Goal: Information Seeking & Learning: Understand process/instructions

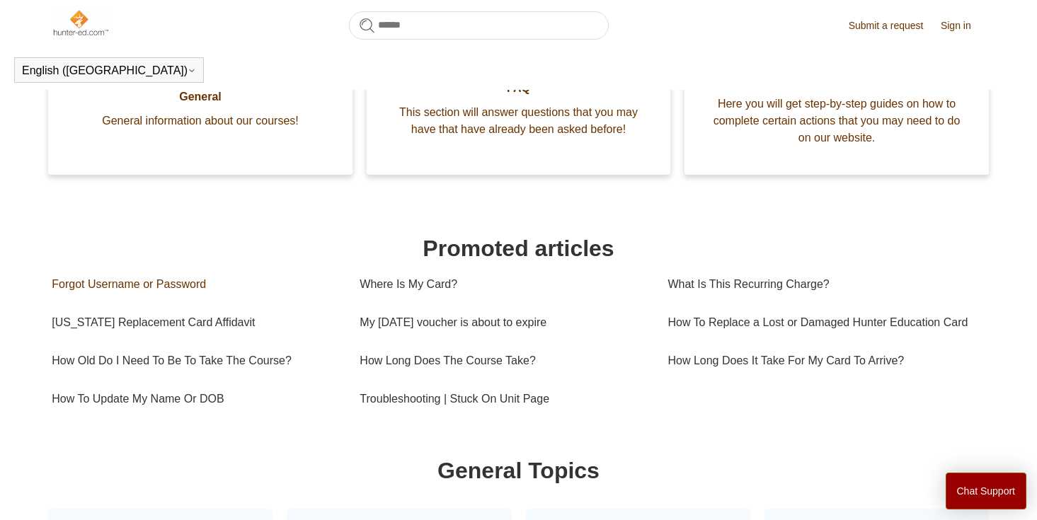
scroll to position [351, 0]
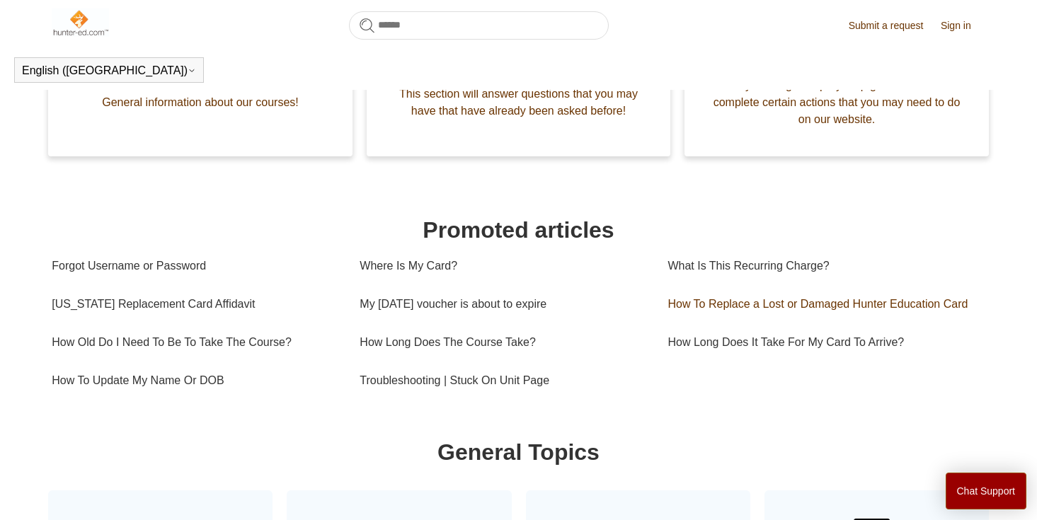
click at [703, 309] on link "How To Replace a Lost or Damaged Hunter Education Card" at bounding box center [821, 304] width 308 height 38
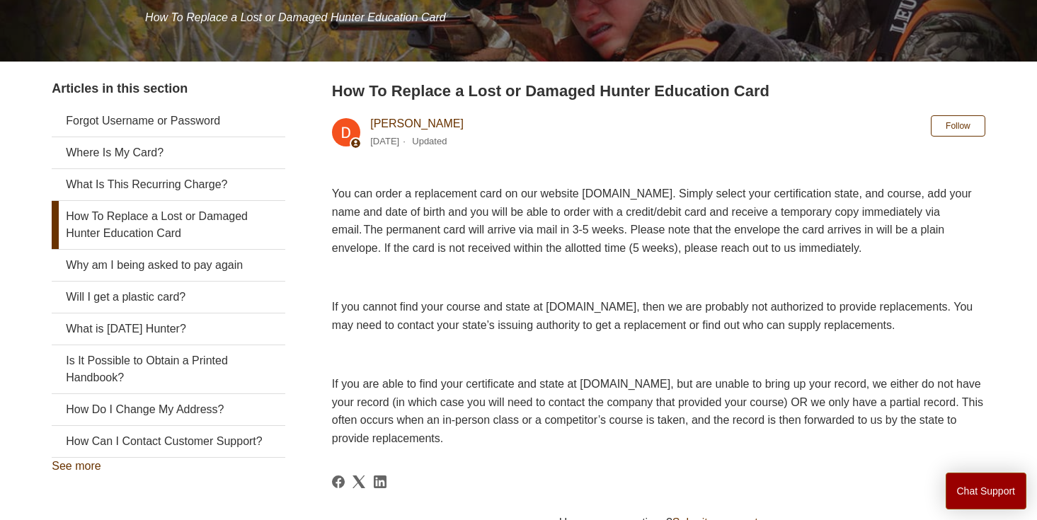
scroll to position [214, 0]
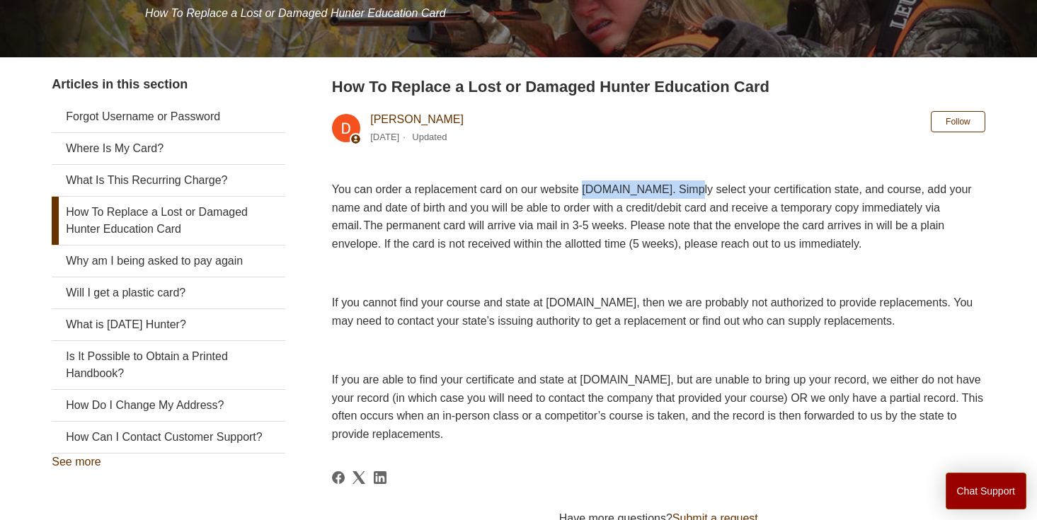
drag, startPoint x: 592, startPoint y: 187, endPoint x: 717, endPoint y: 183, distance: 124.6
click at [717, 183] on span "You can order a replacement card on our website [DOMAIN_NAME]. Simply select yo…" at bounding box center [652, 216] width 640 height 67
copy span "[DOMAIN_NAME]"
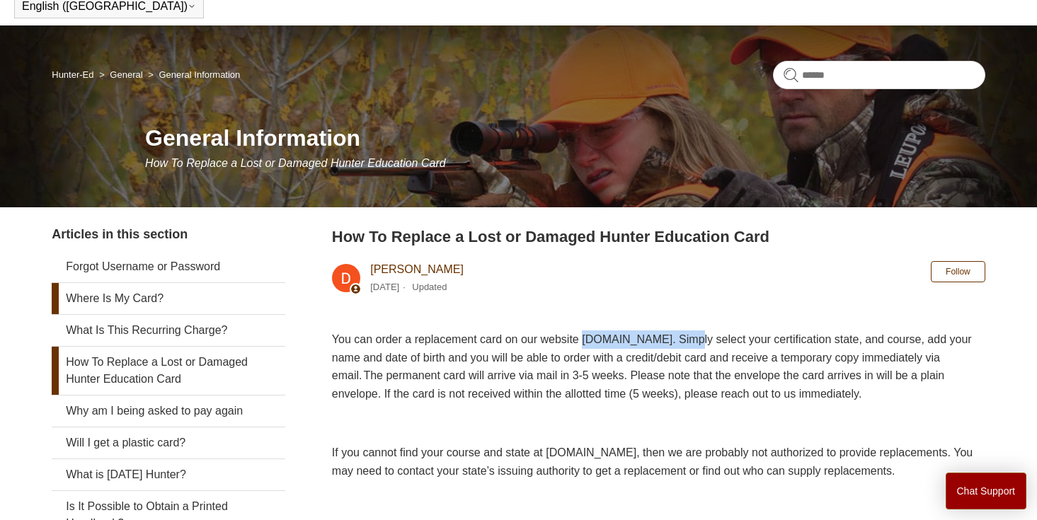
scroll to position [0, 0]
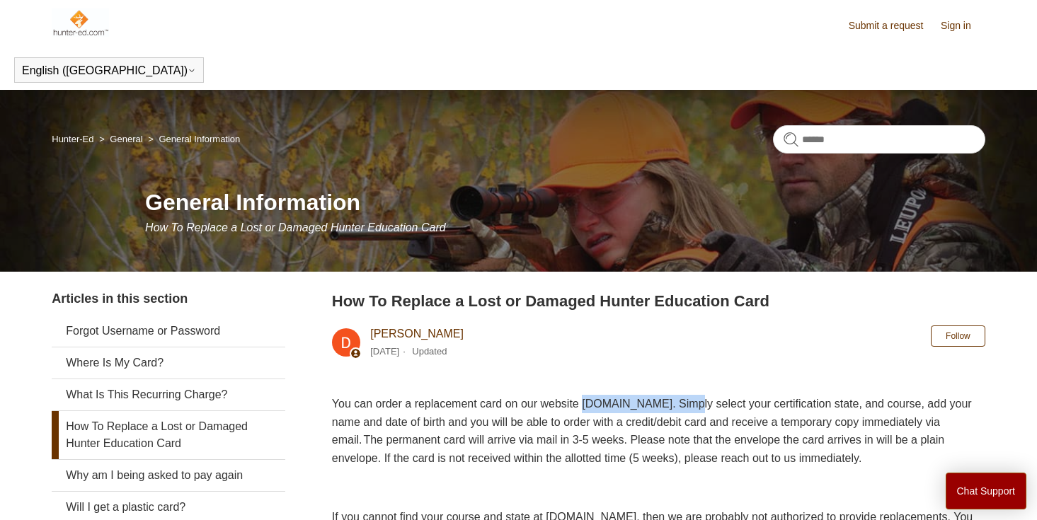
click at [79, 13] on img at bounding box center [80, 22] width 57 height 28
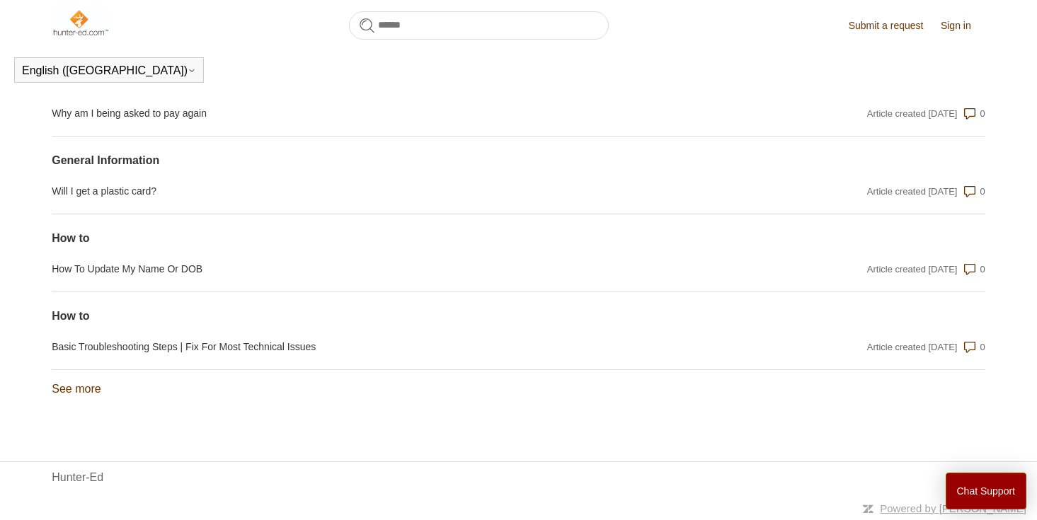
scroll to position [1173, 0]
